Goal: Obtain resource: Obtain resource

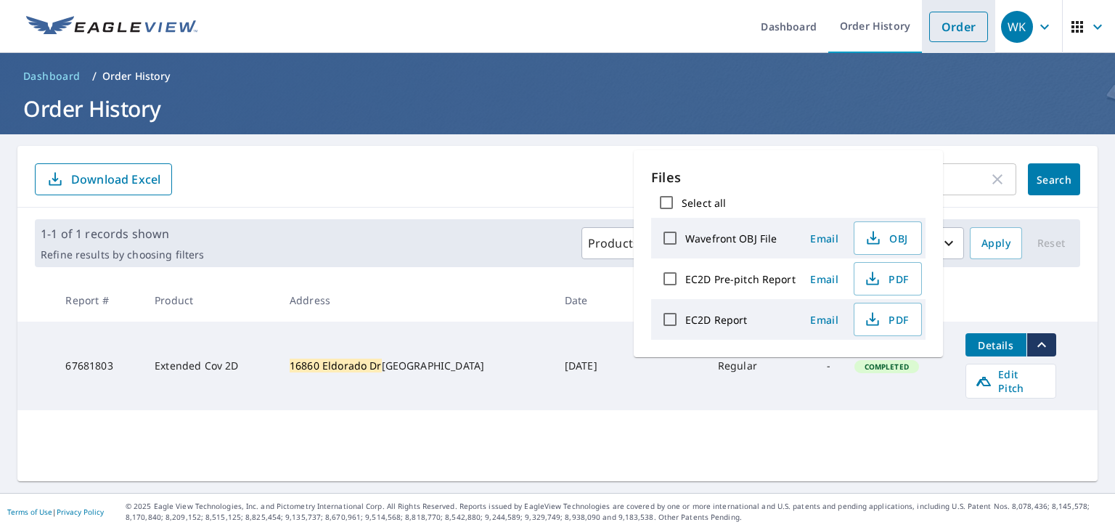
click at [962, 12] on link "Order" at bounding box center [958, 27] width 59 height 30
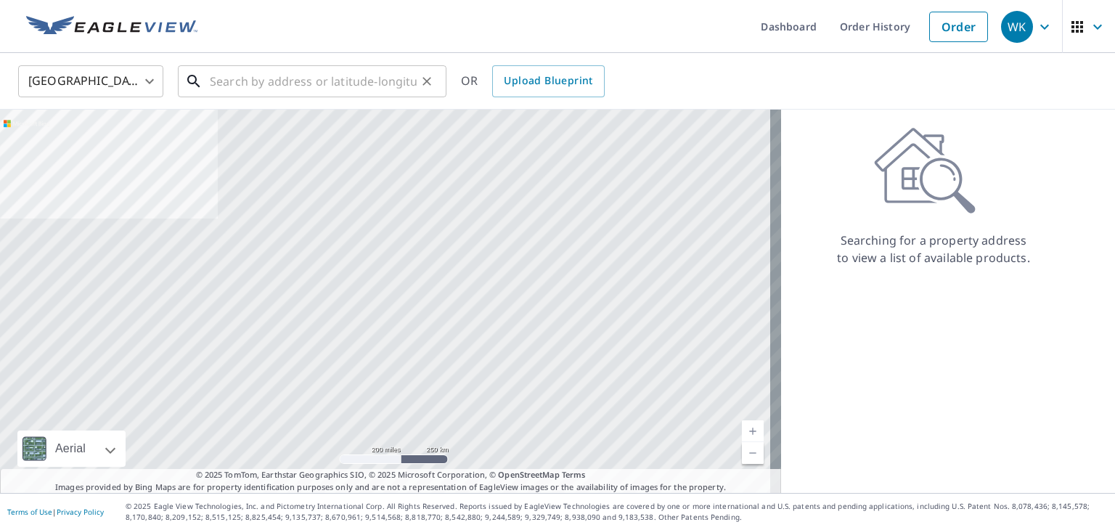
click at [335, 88] on input "text" at bounding box center [313, 81] width 207 height 41
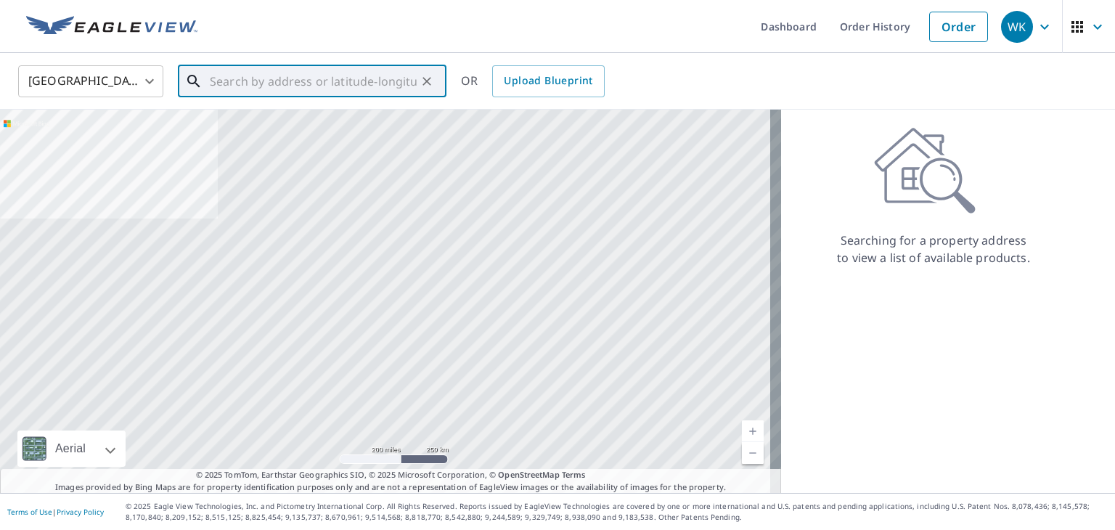
paste input "[STREET_ADDRESS]"
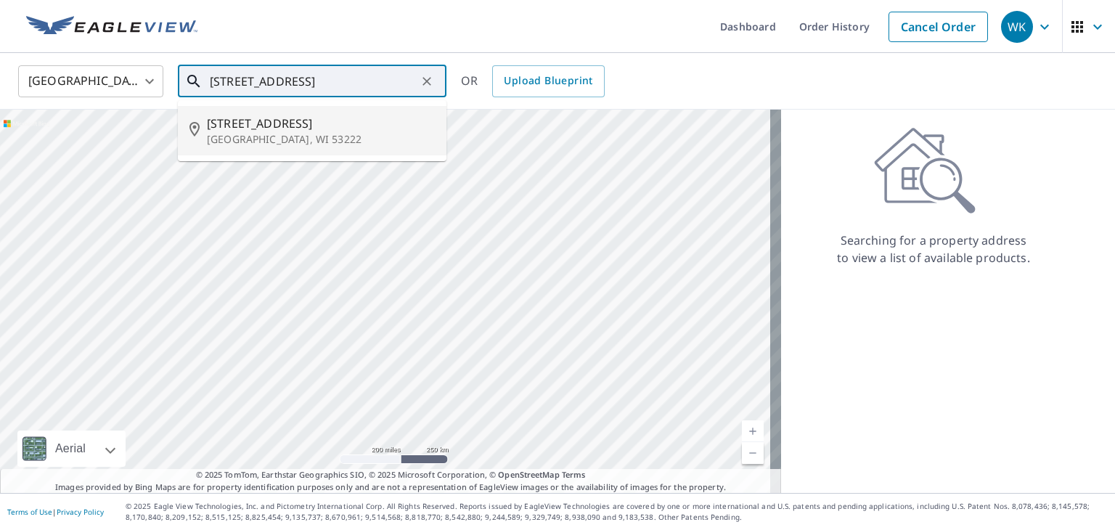
click at [288, 126] on span "[STREET_ADDRESS]" at bounding box center [321, 123] width 228 height 17
type input "[STREET_ADDRESS]"
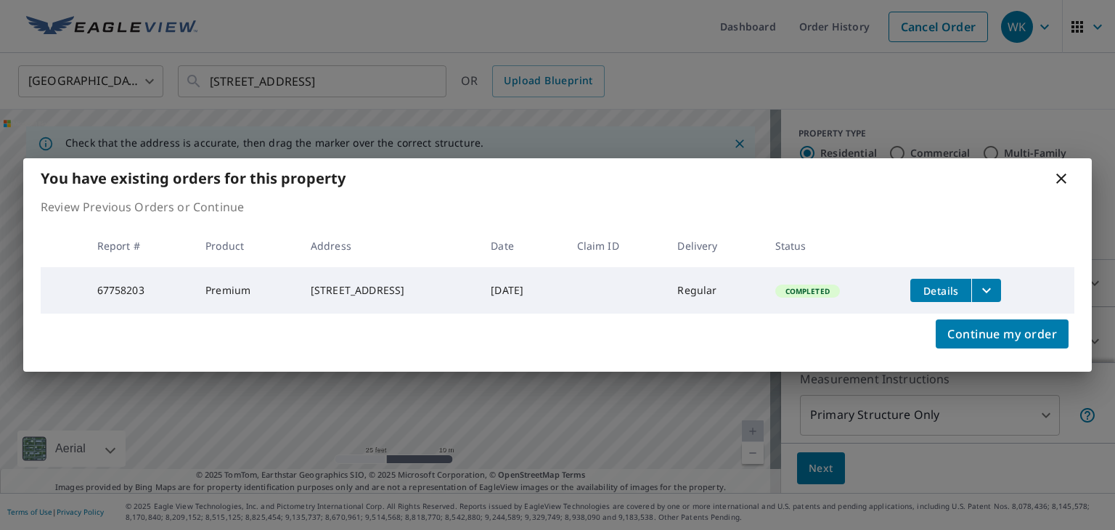
click at [995, 288] on icon "filesDropdownBtn-67758203" at bounding box center [986, 290] width 17 height 17
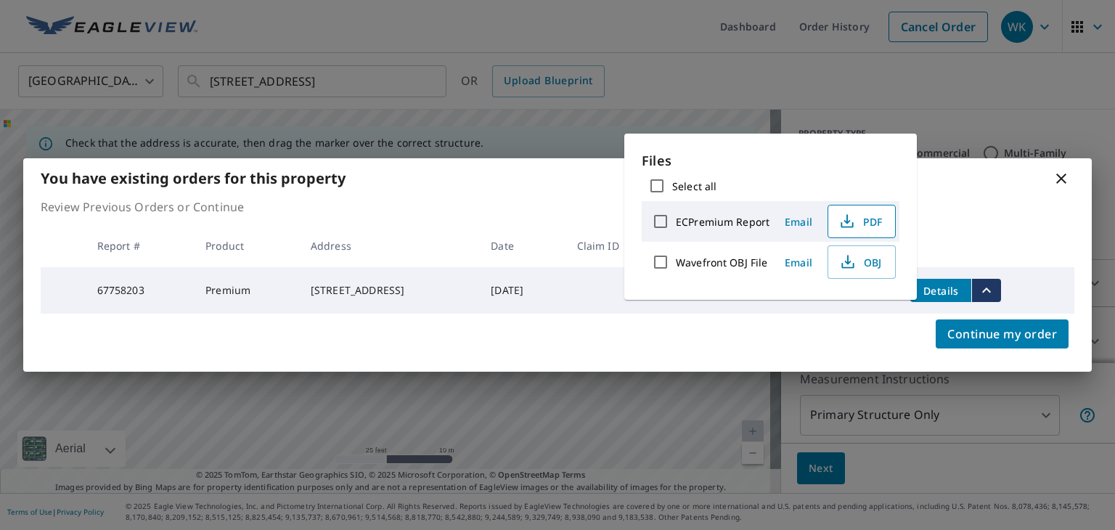
click at [857, 228] on span "PDF" at bounding box center [860, 221] width 46 height 17
drag, startPoint x: 911, startPoint y: 153, endPoint x: 953, endPoint y: 158, distance: 41.6
click at [923, 154] on body "WK WK Dashboard Order History Cancel Order WK [GEOGRAPHIC_DATA] [GEOGRAPHIC_DAT…" at bounding box center [557, 265] width 1115 height 530
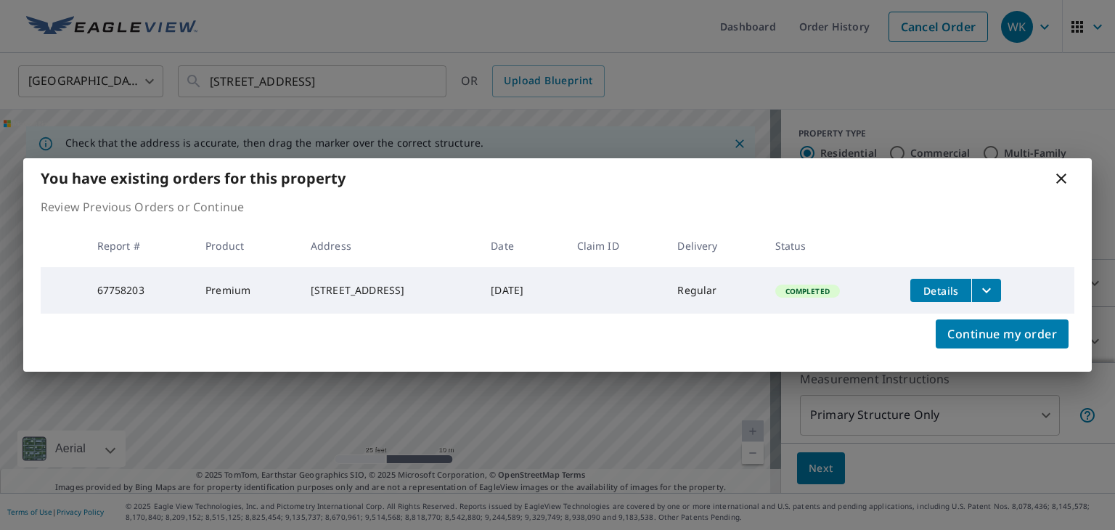
click at [1059, 176] on icon at bounding box center [1061, 178] width 17 height 17
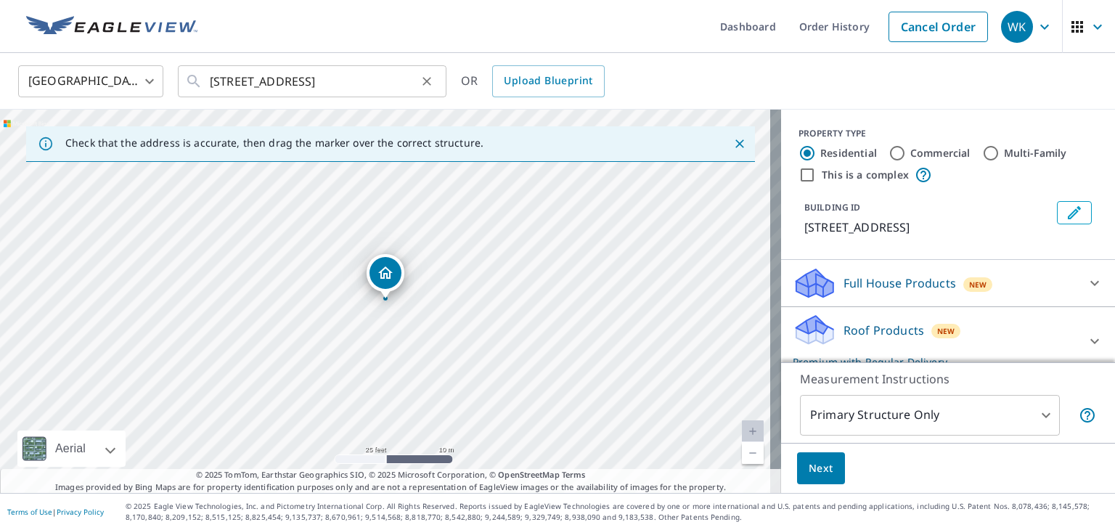
click at [431, 85] on icon "Clear" at bounding box center [427, 81] width 15 height 15
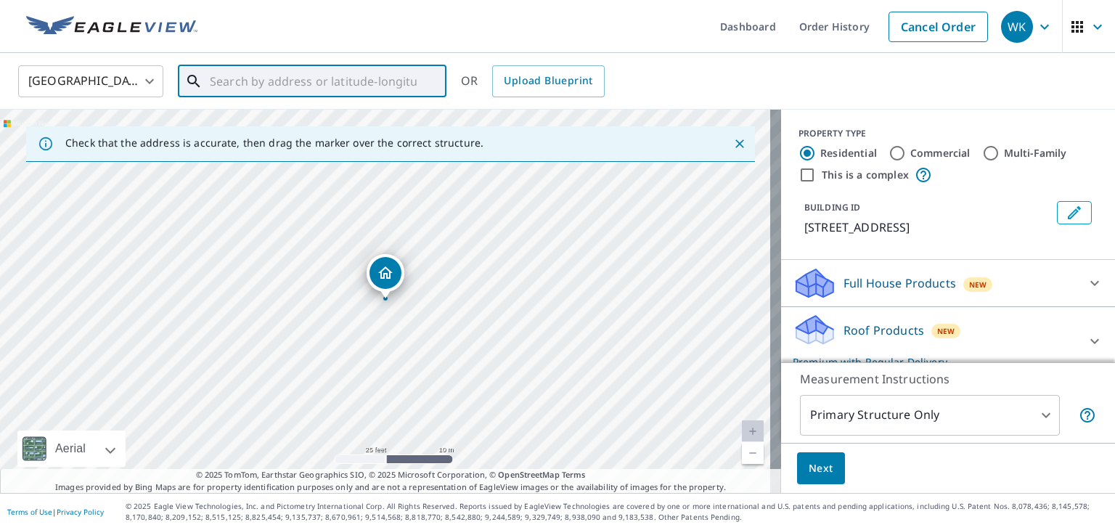
click at [319, 76] on input "text" at bounding box center [313, 81] width 207 height 41
paste input "[STREET_ADDRESS]"
paste input "[GEOGRAPHIC_DATA]"
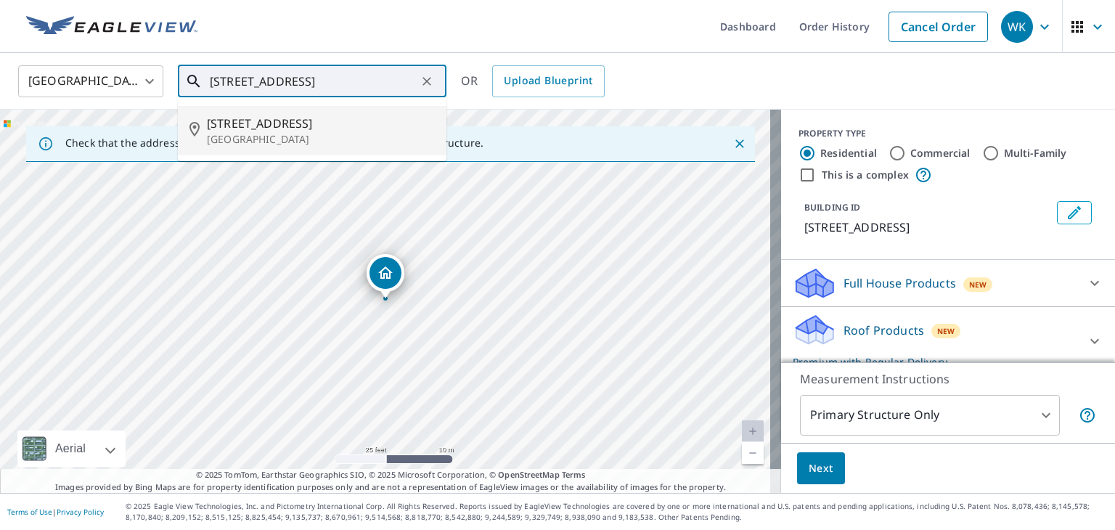
click at [317, 125] on span "[STREET_ADDRESS]" at bounding box center [321, 123] width 228 height 17
type input "[STREET_ADDRESS]"
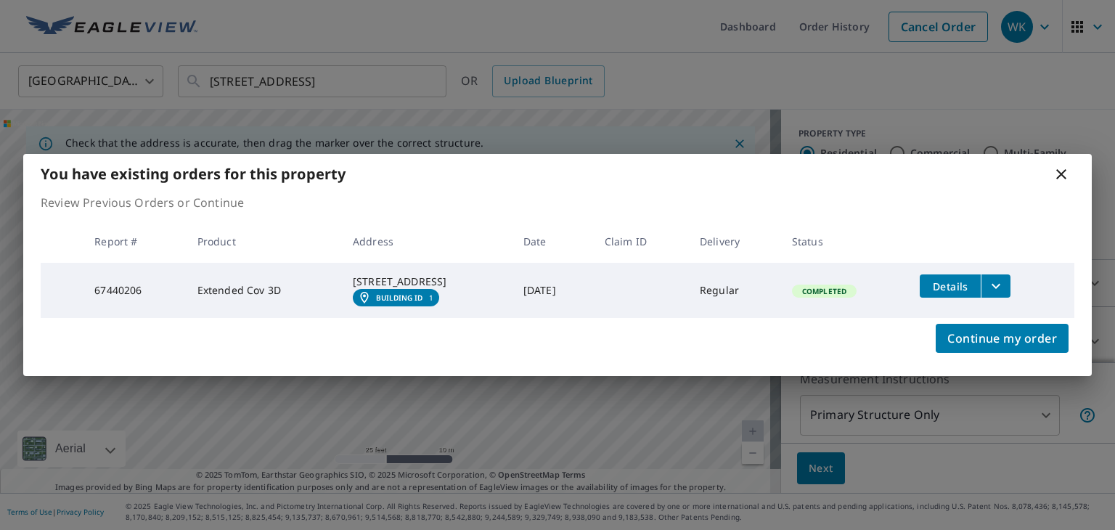
click at [1002, 279] on icon "filesDropdownBtn-67440206" at bounding box center [995, 285] width 17 height 17
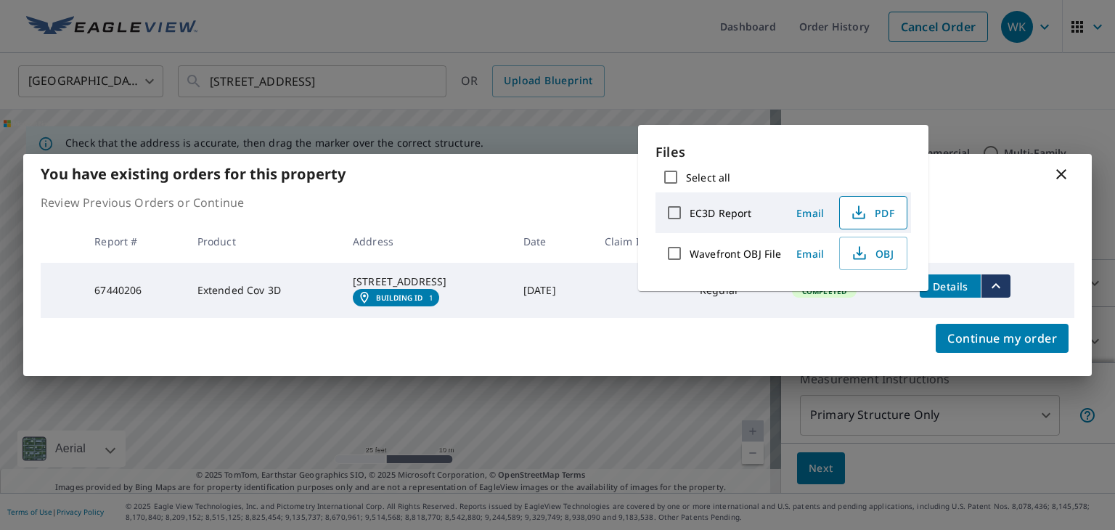
click at [868, 219] on span "PDF" at bounding box center [872, 212] width 46 height 17
